Goal: Information Seeking & Learning: Learn about a topic

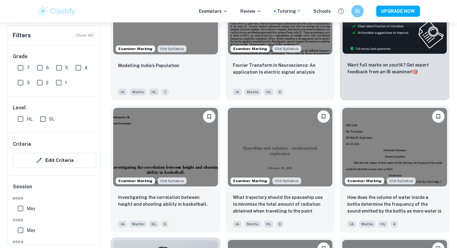
scroll to position [247, 0]
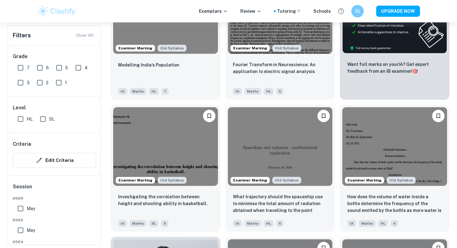
click at [22, 67] on input "7" at bounding box center [20, 68] width 12 height 12
checkbox input "true"
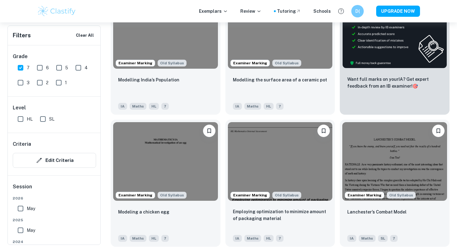
drag, startPoint x: 41, startPoint y: 69, endPoint x: 46, endPoint y: 78, distance: 10.6
click at [41, 69] on input "6" at bounding box center [40, 68] width 12 height 12
checkbox input "true"
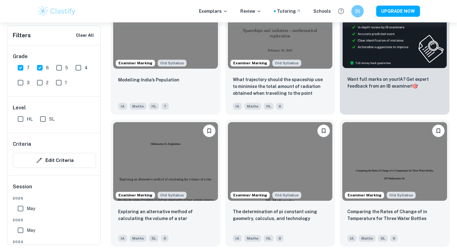
click at [45, 120] on input "SL" at bounding box center [43, 119] width 12 height 12
checkbox input "true"
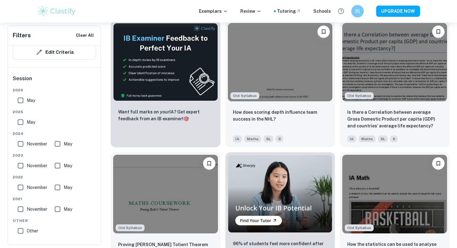
scroll to position [1004, 0]
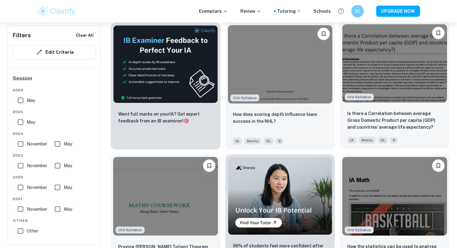
click at [383, 70] on img at bounding box center [394, 63] width 105 height 78
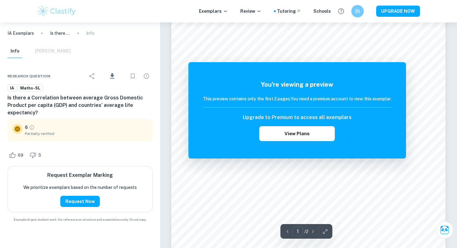
scroll to position [90, 0]
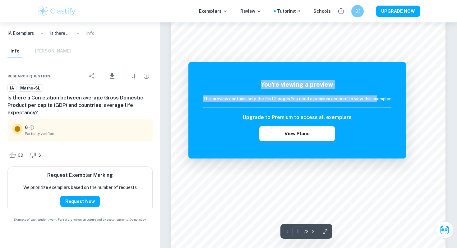
drag, startPoint x: 368, startPoint y: 69, endPoint x: 379, endPoint y: 101, distance: 33.9
click at [379, 101] on div "You're viewing a preview This preview contains only the first 2 pages. You need…" at bounding box center [297, 110] width 218 height 96
click at [379, 101] on h6 "This preview contains only the first 2 pages. You need a premium account to vie…" at bounding box center [297, 98] width 188 height 7
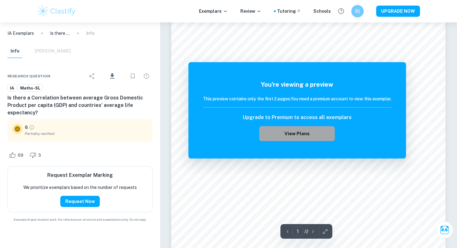
click at [321, 132] on button "View Plans" at bounding box center [296, 133] width 75 height 15
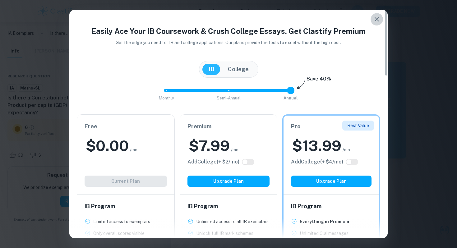
click at [380, 22] on icon "button" at bounding box center [376, 19] width 7 height 7
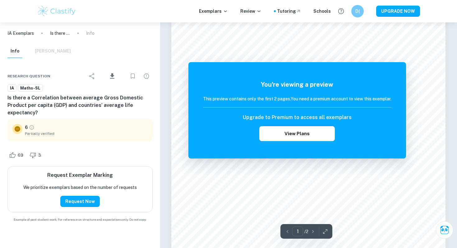
scroll to position [80, 0]
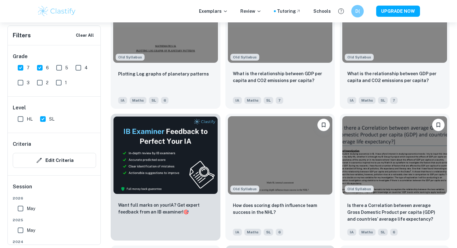
scroll to position [924, 0]
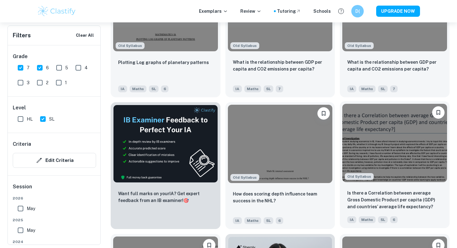
click at [376, 116] on img at bounding box center [394, 143] width 105 height 78
